Goal: Check status: Check status

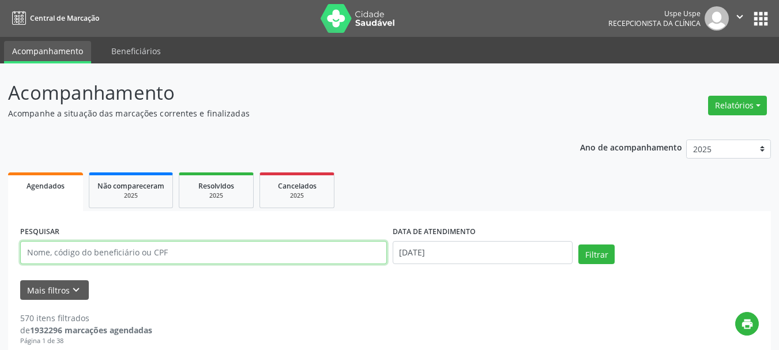
paste input "[PERSON_NAME]"
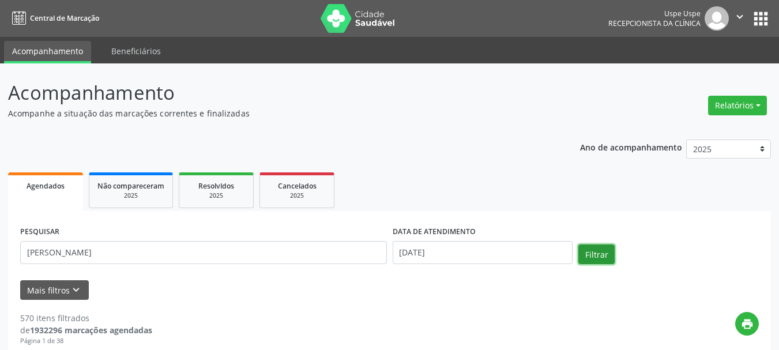
click at [591, 250] on button "Filtrar" at bounding box center [597, 255] width 36 height 20
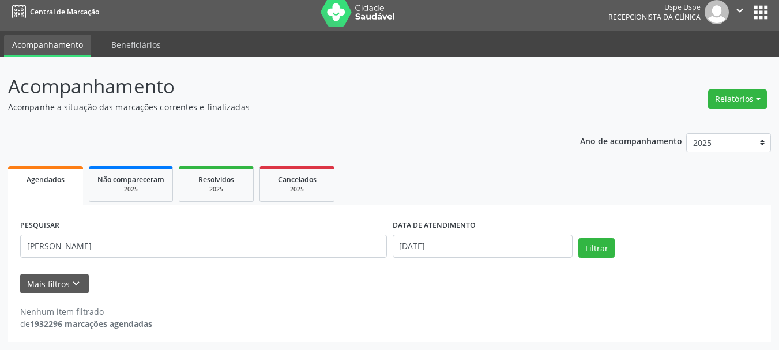
scroll to position [6, 0]
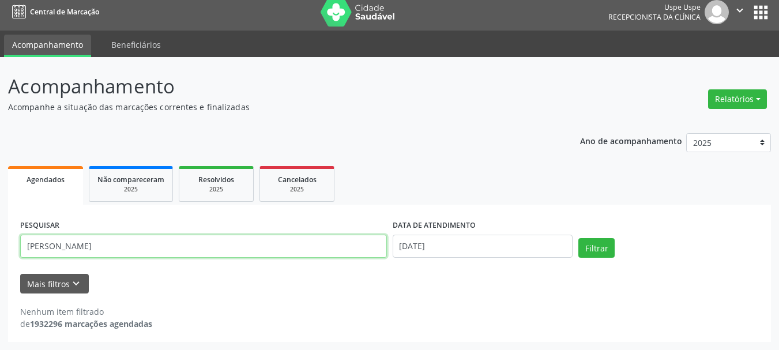
drag, startPoint x: 113, startPoint y: 246, endPoint x: 212, endPoint y: 250, distance: 98.7
click at [212, 250] on input "[PERSON_NAME]" at bounding box center [203, 246] width 367 height 23
click at [579, 238] on button "Filtrar" at bounding box center [597, 248] width 36 height 20
click at [198, 242] on input "[PERSON_NAME]" at bounding box center [203, 246] width 367 height 23
drag, startPoint x: 90, startPoint y: 246, endPoint x: 172, endPoint y: 257, distance: 82.6
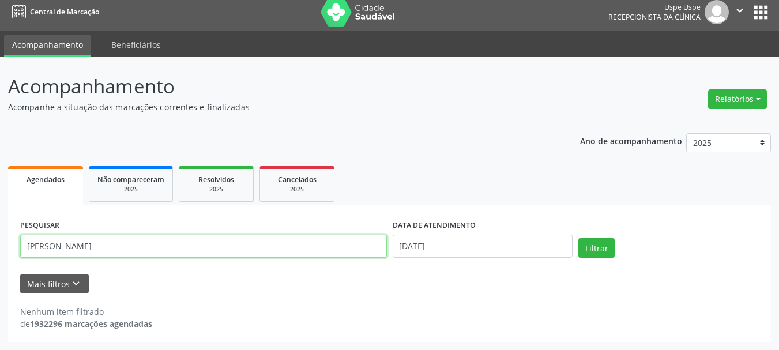
click at [172, 257] on input "[PERSON_NAME]" at bounding box center [203, 246] width 367 height 23
click at [579, 238] on button "Filtrar" at bounding box center [597, 248] width 36 height 20
click at [142, 250] on input "[PERSON_NAME]" at bounding box center [203, 246] width 367 height 23
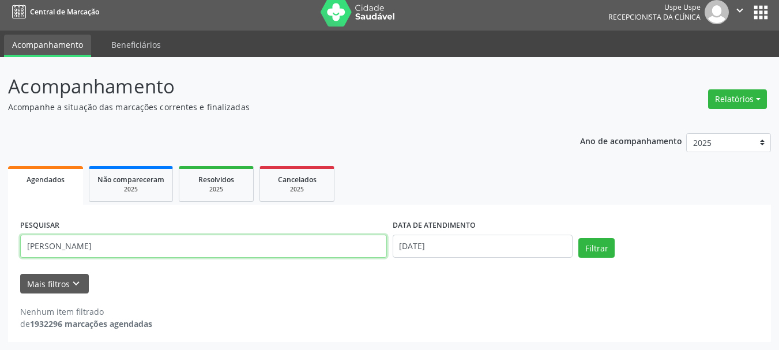
paste input "Kalliana [PERSON_NAME]"
type input "Kalliana [PERSON_NAME]"
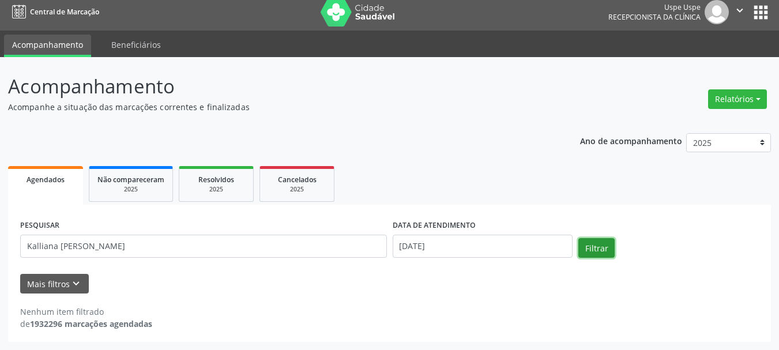
click at [606, 245] on button "Filtrar" at bounding box center [597, 248] width 36 height 20
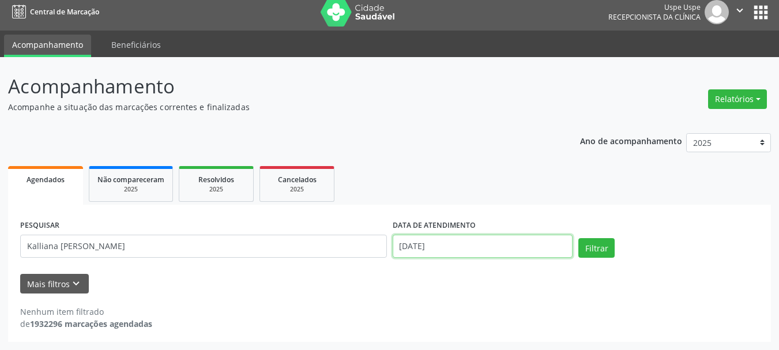
drag, startPoint x: 441, startPoint y: 252, endPoint x: 455, endPoint y: 213, distance: 41.3
click at [441, 251] on input "[DATE]" at bounding box center [483, 246] width 181 height 23
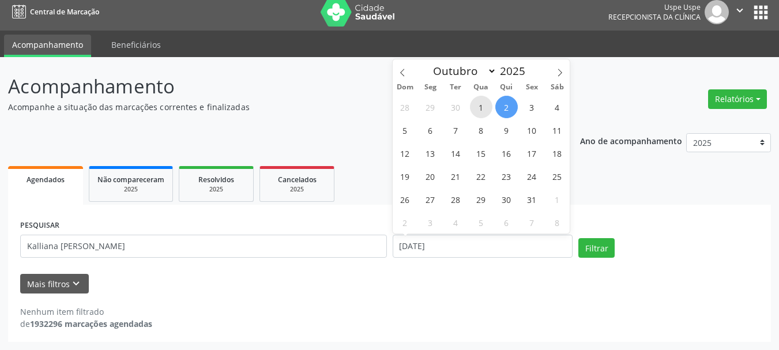
click at [483, 107] on span "1" at bounding box center [481, 107] width 22 height 22
type input "[DATE]"
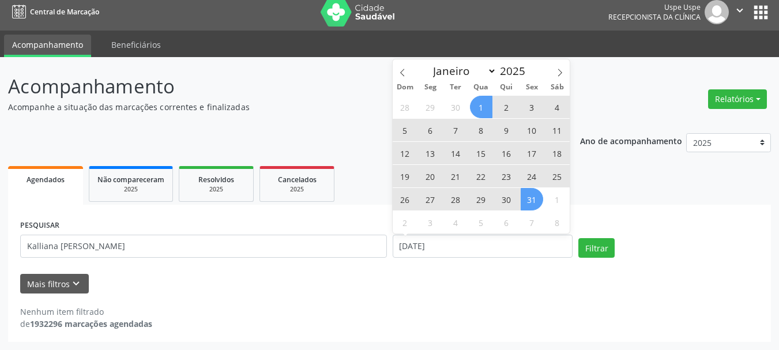
click at [532, 204] on span "31" at bounding box center [532, 199] width 22 height 22
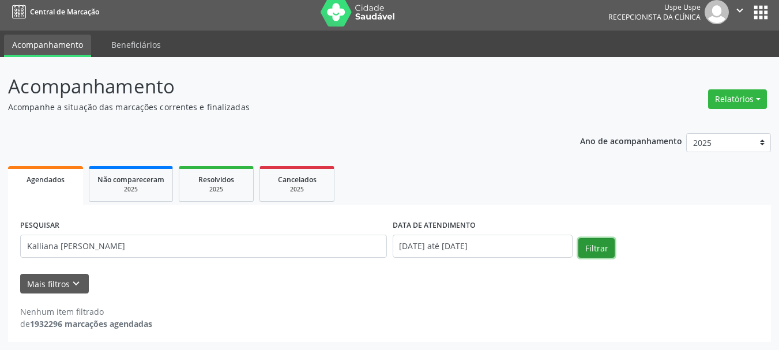
click at [587, 253] on button "Filtrar" at bounding box center [597, 248] width 36 height 20
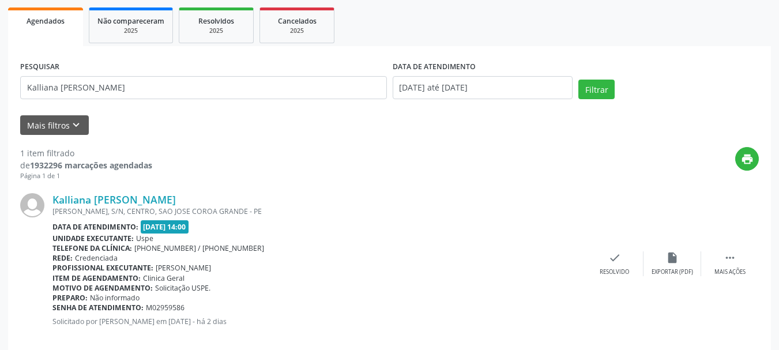
scroll to position [182, 0]
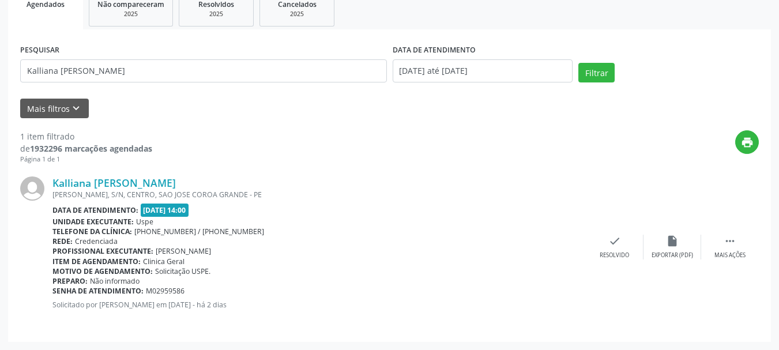
click at [205, 58] on div "PESQUISAR [PERSON_NAME]" at bounding box center [203, 66] width 373 height 49
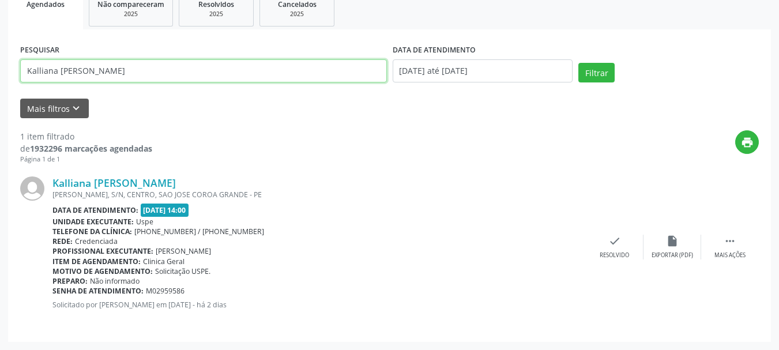
click at [196, 71] on input "Kalliana [PERSON_NAME]" at bounding box center [203, 70] width 367 height 23
paste input "[PERSON_NAME]"
type input "[PERSON_NAME]"
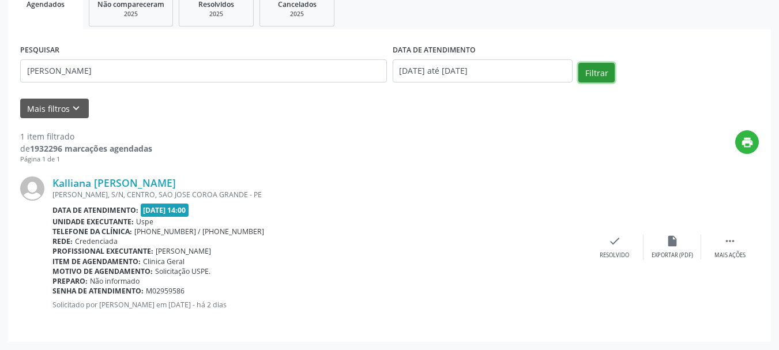
click at [593, 72] on button "Filtrar" at bounding box center [597, 73] width 36 height 20
